Goal: Check status: Check status

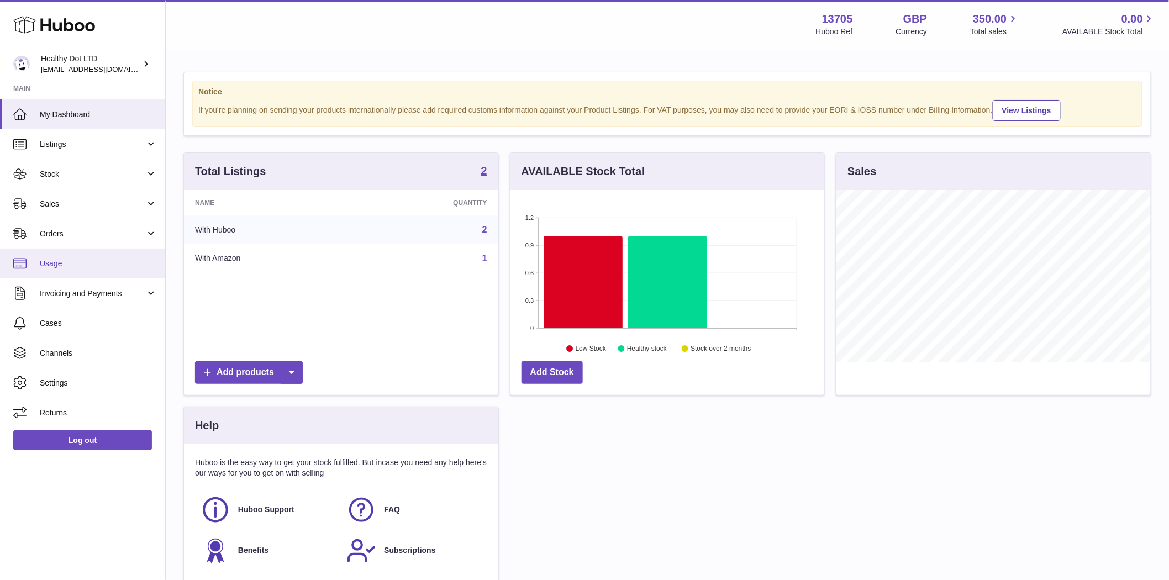
scroll to position [172, 314]
click at [51, 238] on span "Orders" at bounding box center [93, 234] width 106 height 10
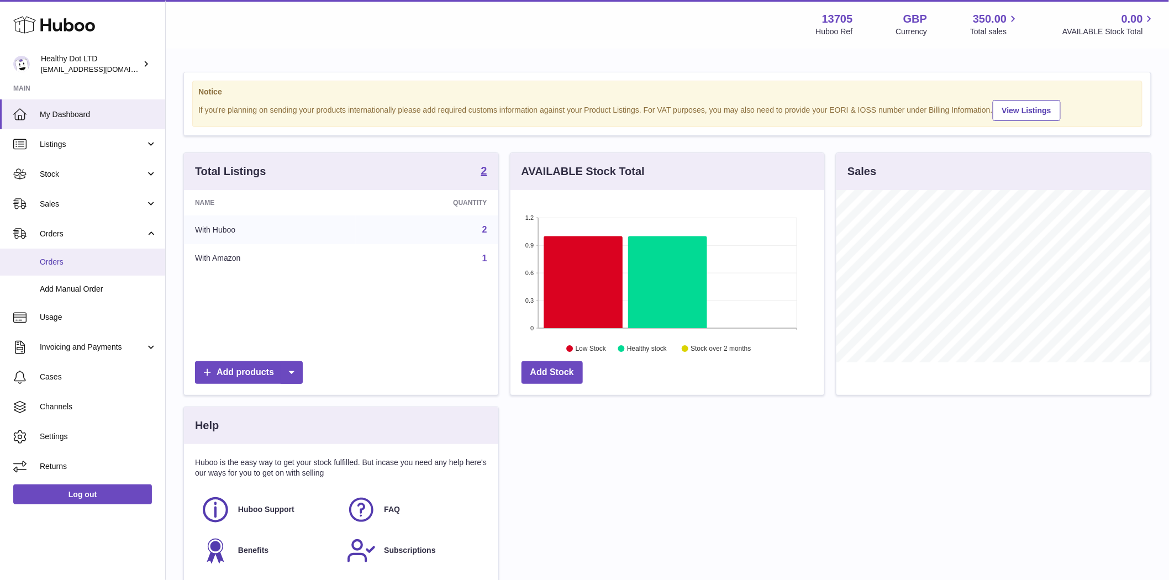
click at [70, 267] on link "Orders" at bounding box center [82, 262] width 165 height 27
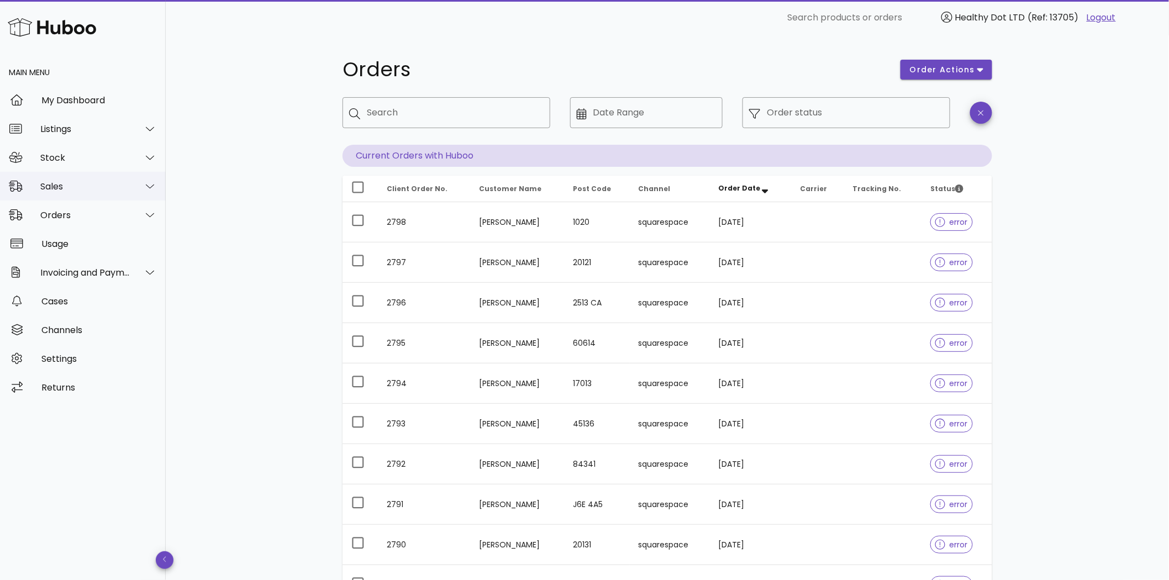
click at [43, 187] on div "Sales" at bounding box center [85, 186] width 90 height 10
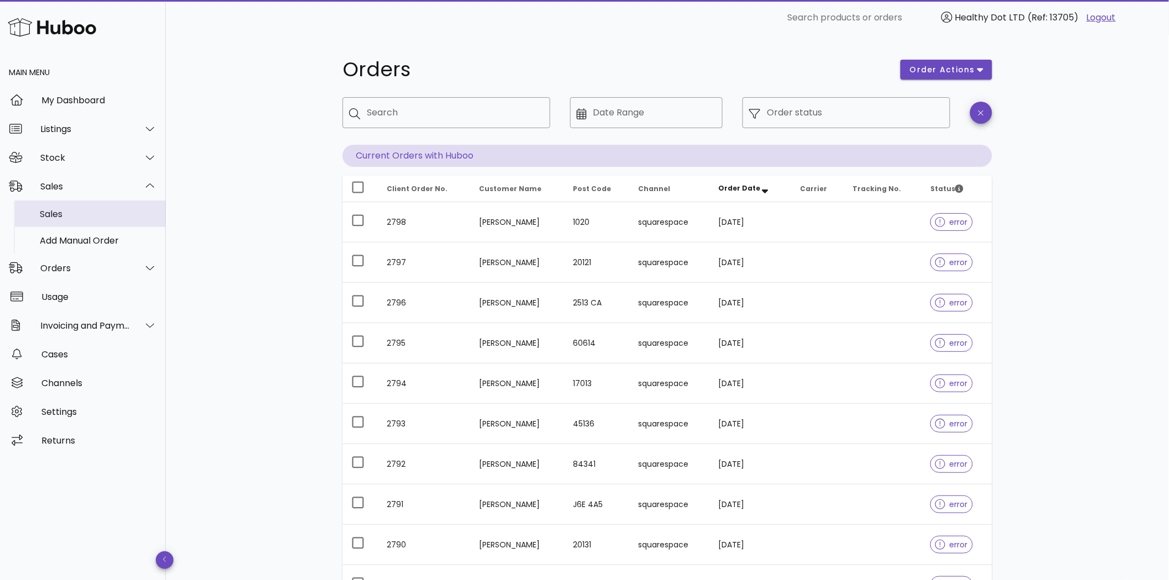
click at [56, 210] on div "Sales" at bounding box center [98, 214] width 117 height 10
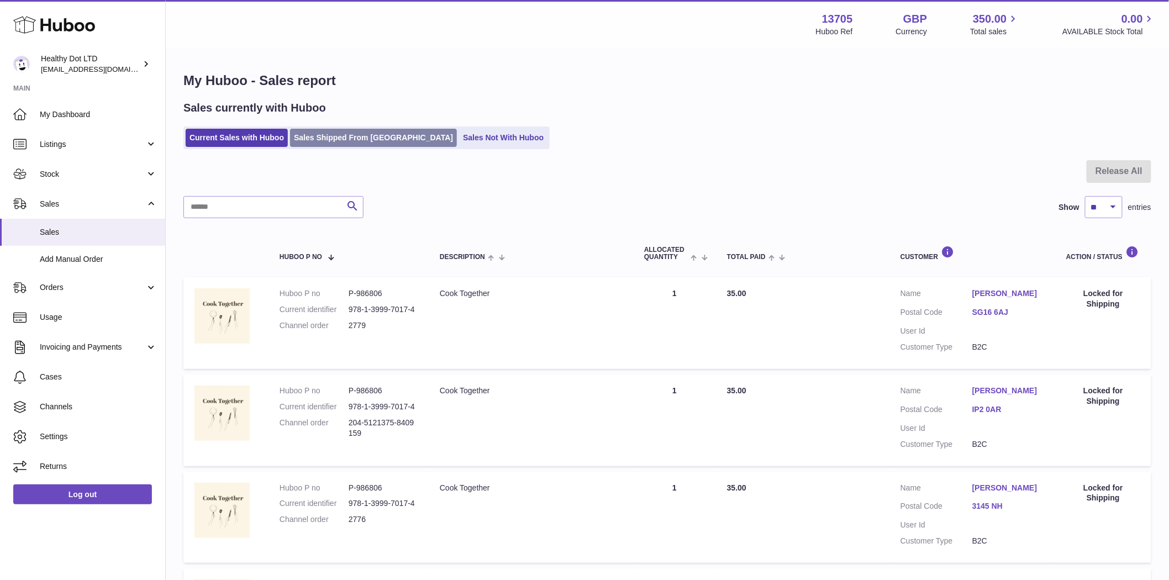
click at [349, 142] on link "Sales Shipped From Huboo" at bounding box center [373, 138] width 167 height 18
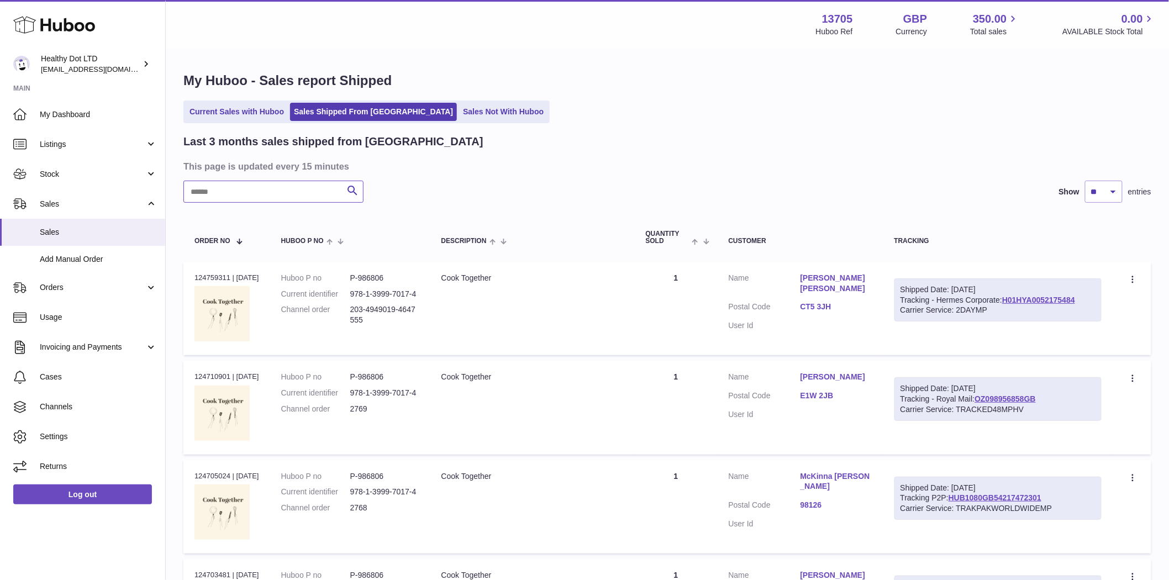
click at [249, 193] on input "text" at bounding box center [273, 192] width 180 height 22
paste input "*********"
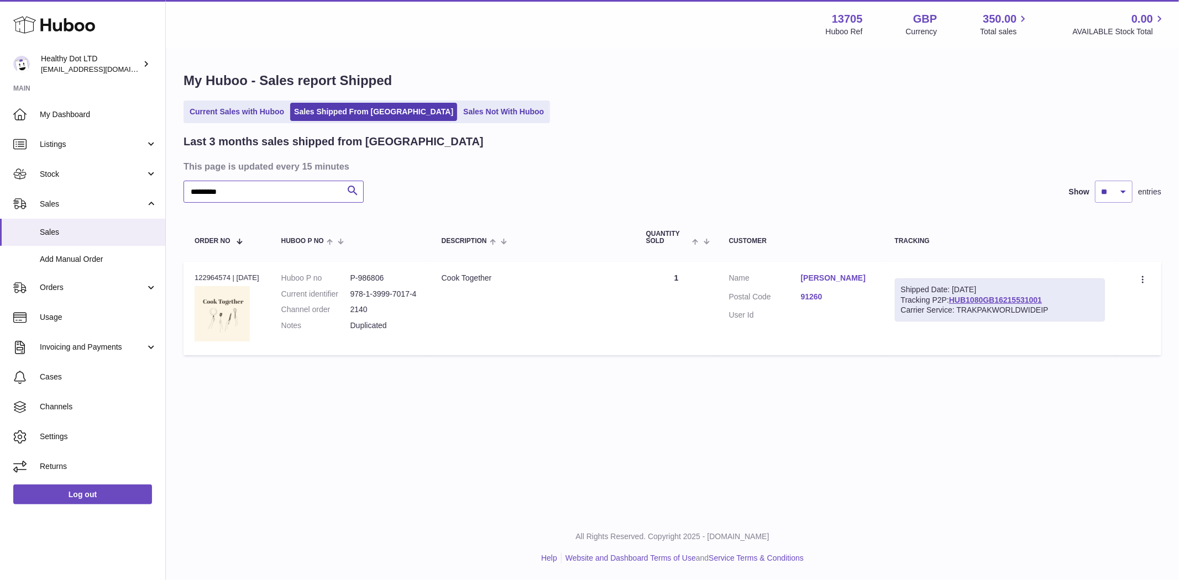
type input "*********"
drag, startPoint x: 401, startPoint y: 282, endPoint x: 368, endPoint y: 283, distance: 33.2
click at [368, 283] on dd "P-986806" at bounding box center [384, 278] width 69 height 10
copy dd "986806"
click at [69, 145] on span "Listings" at bounding box center [93, 144] width 106 height 10
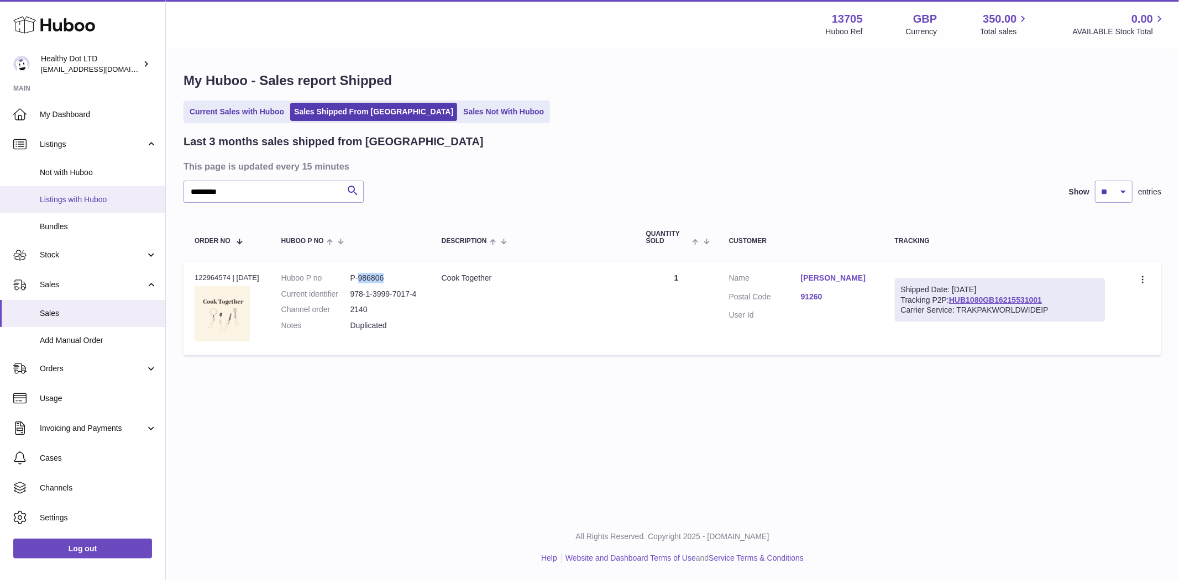
click at [97, 203] on span "Listings with Huboo" at bounding box center [98, 200] width 117 height 10
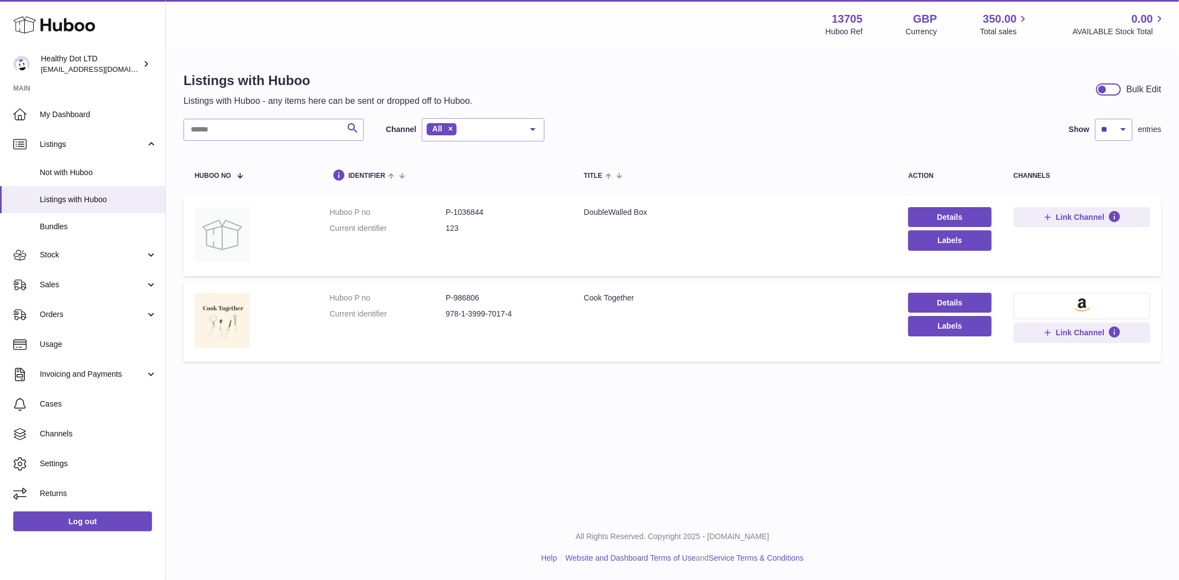
click at [465, 213] on dd "P-1036844" at bounding box center [503, 212] width 116 height 10
copy dd "1036844"
